Goal: Information Seeking & Learning: Stay updated

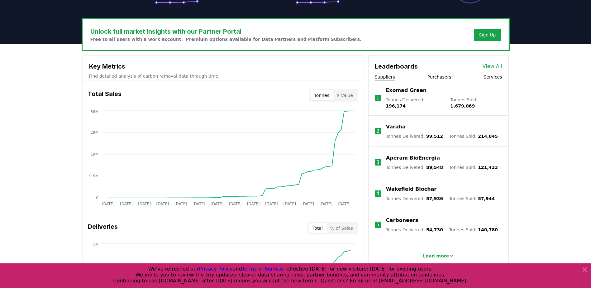
scroll to position [179, 0]
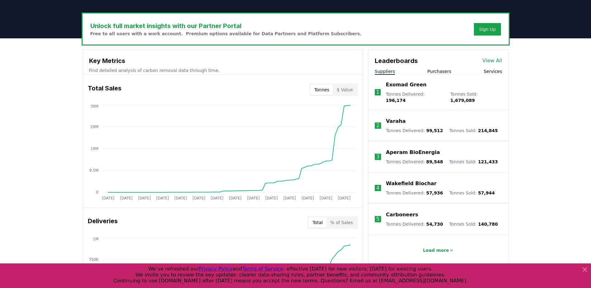
click at [440, 70] on button "Purchasers" at bounding box center [439, 71] width 24 height 6
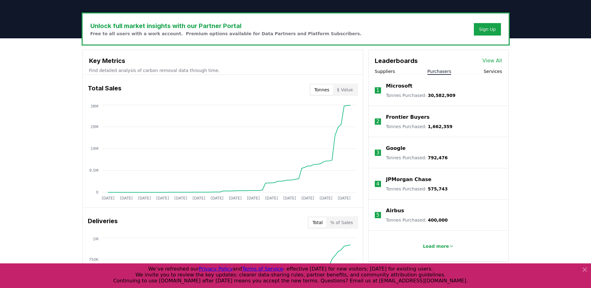
click at [430, 241] on button "Load more" at bounding box center [437, 246] width 41 height 12
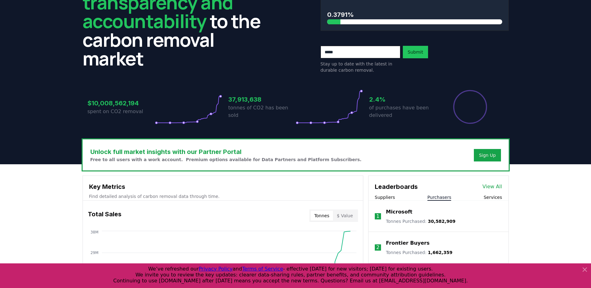
scroll to position [0, 0]
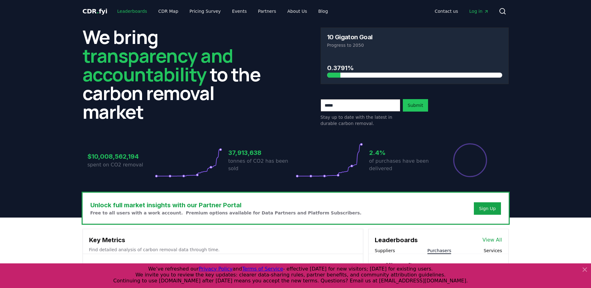
click at [125, 9] on link "Leaderboards" at bounding box center [132, 11] width 40 height 11
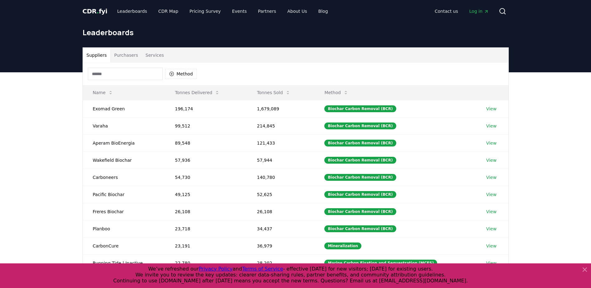
click at [117, 51] on button "Purchasers" at bounding box center [125, 55] width 31 height 15
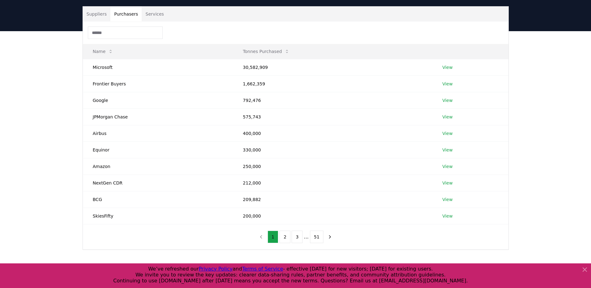
scroll to position [47, 0]
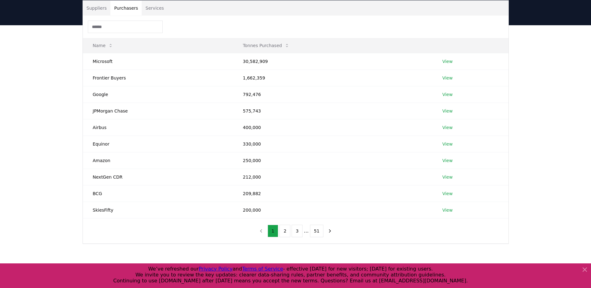
click at [283, 232] on button "2" at bounding box center [284, 230] width 11 height 12
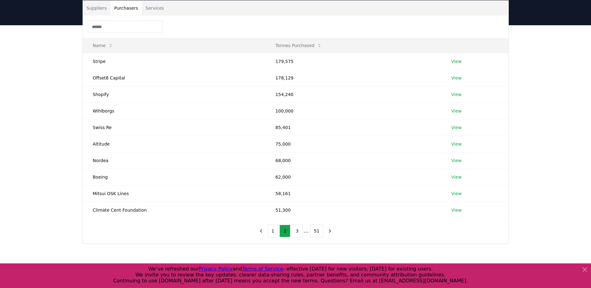
click at [296, 232] on button "3" at bounding box center [296, 230] width 11 height 12
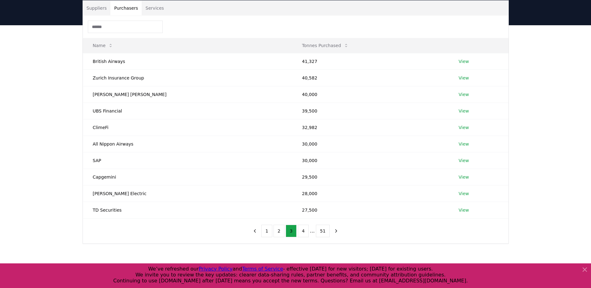
click at [306, 235] on button "4" at bounding box center [303, 230] width 11 height 12
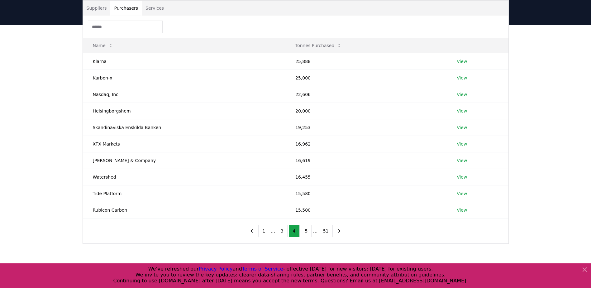
click at [306, 235] on button "5" at bounding box center [306, 230] width 11 height 12
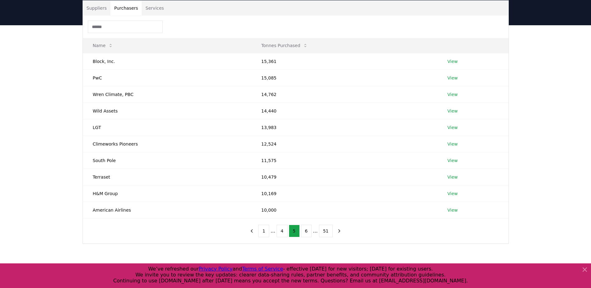
click at [306, 235] on button "6" at bounding box center [306, 230] width 11 height 12
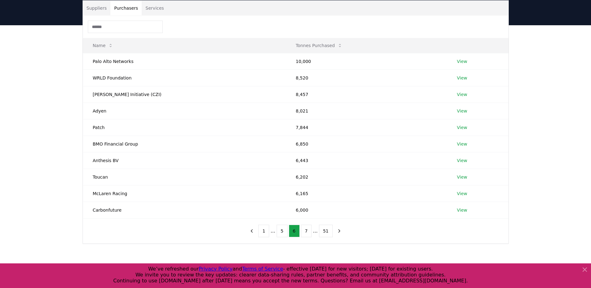
click at [306, 235] on button "7" at bounding box center [306, 230] width 11 height 12
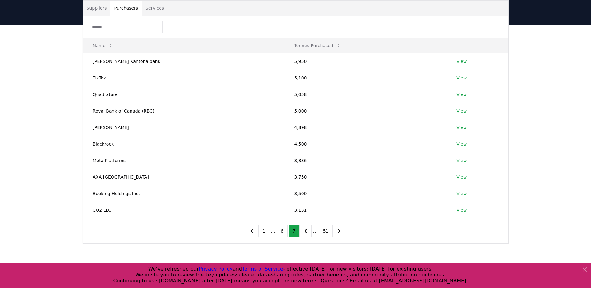
click at [306, 235] on button "8" at bounding box center [306, 230] width 11 height 12
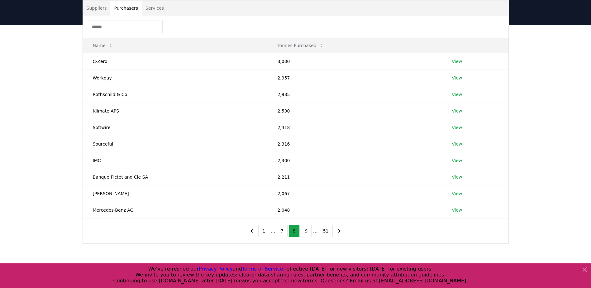
click at [306, 235] on button "9" at bounding box center [306, 230] width 11 height 12
